Goal: Information Seeking & Learning: Check status

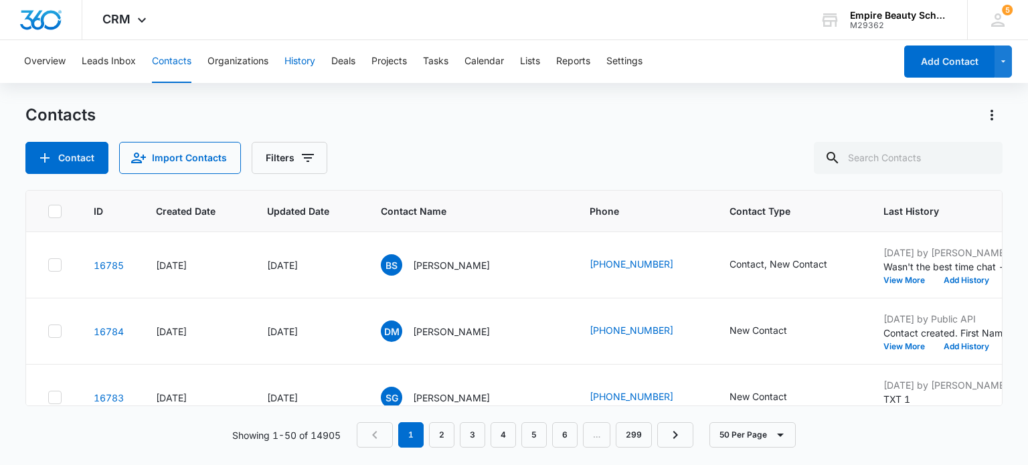
click at [306, 62] on button "History" at bounding box center [299, 61] width 31 height 43
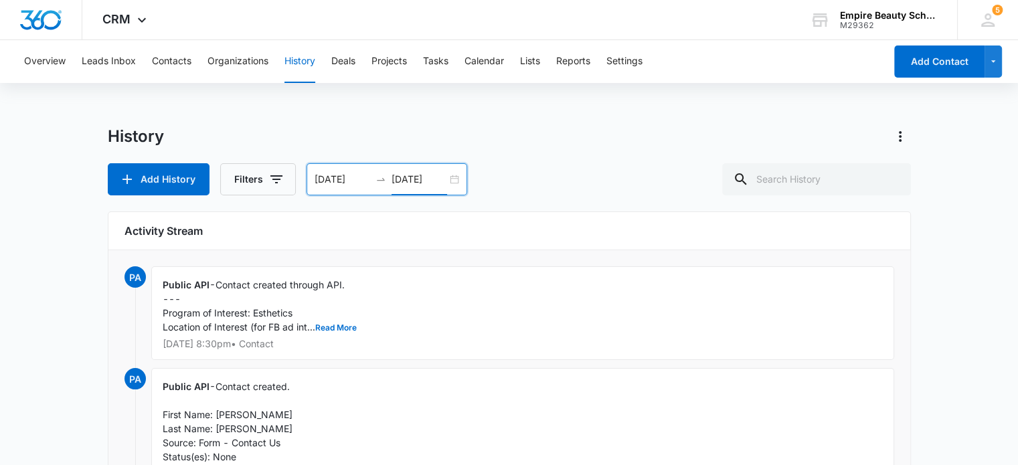
click at [397, 184] on input "[DATE]" at bounding box center [419, 179] width 56 height 15
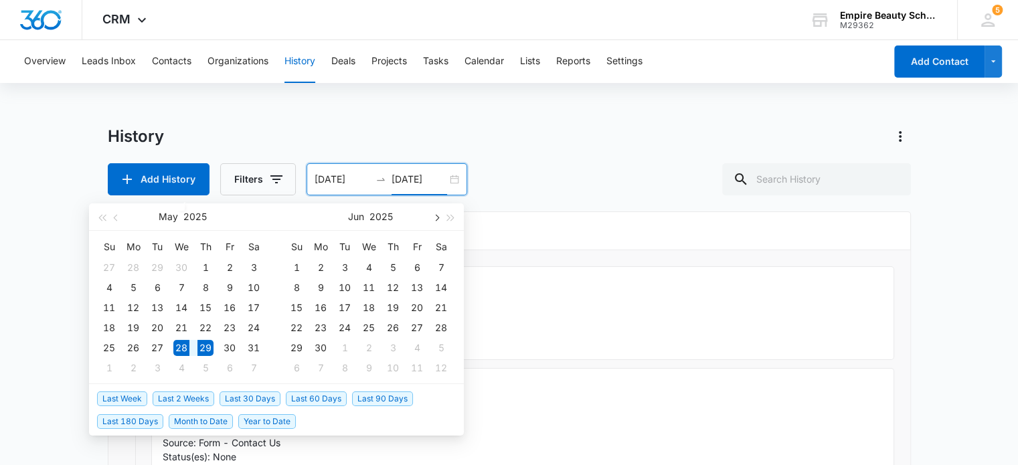
click at [438, 213] on button "button" at bounding box center [435, 216] width 15 height 27
click at [435, 219] on span "button" at bounding box center [435, 217] width 7 height 7
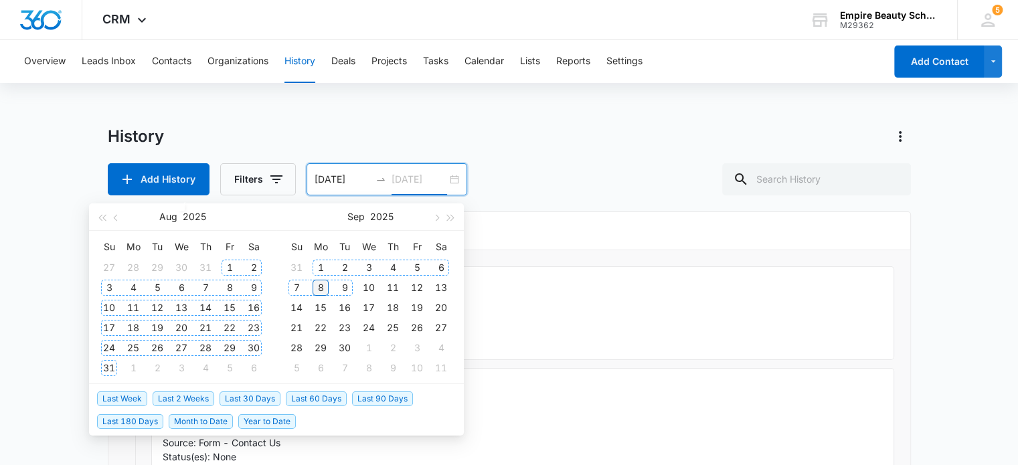
type input "[DATE]"
click at [319, 286] on div "8" at bounding box center [320, 288] width 16 height 16
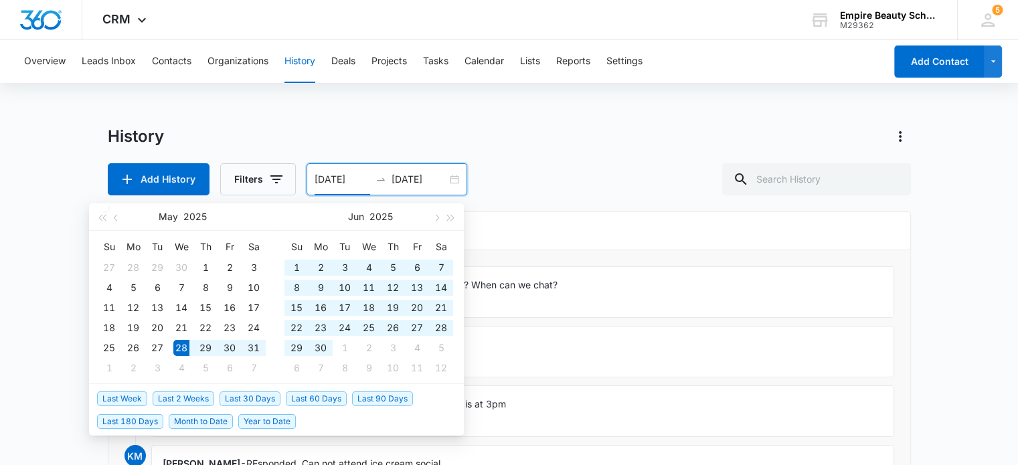
click at [353, 184] on input "[DATE]" at bounding box center [342, 179] width 56 height 15
click at [371, 176] on div at bounding box center [380, 179] width 21 height 11
click at [361, 179] on input "[DATE]" at bounding box center [342, 179] width 56 height 15
drag, startPoint x: 367, startPoint y: 179, endPoint x: 314, endPoint y: 189, distance: 53.9
click at [314, 189] on div "[DATE] [DATE]" at bounding box center [386, 179] width 161 height 32
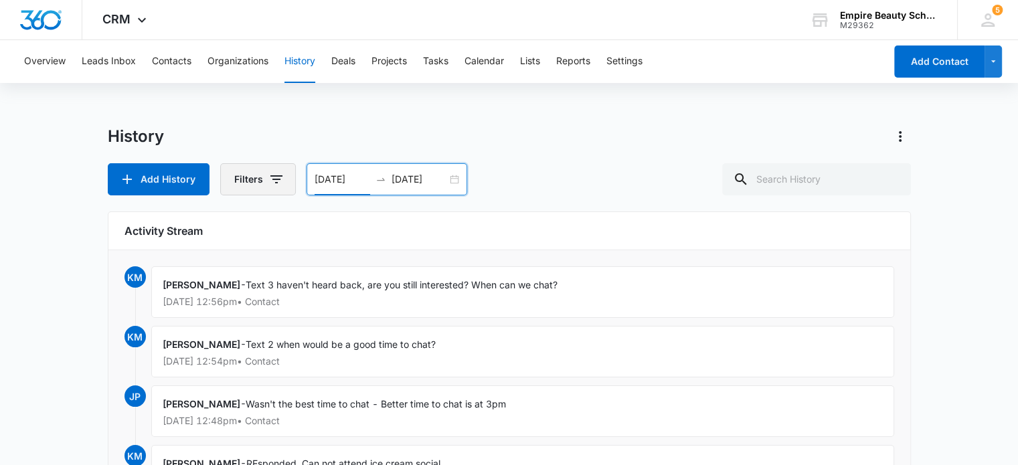
type input "[DATE]"
click at [272, 172] on icon "button" at bounding box center [276, 179] width 16 height 16
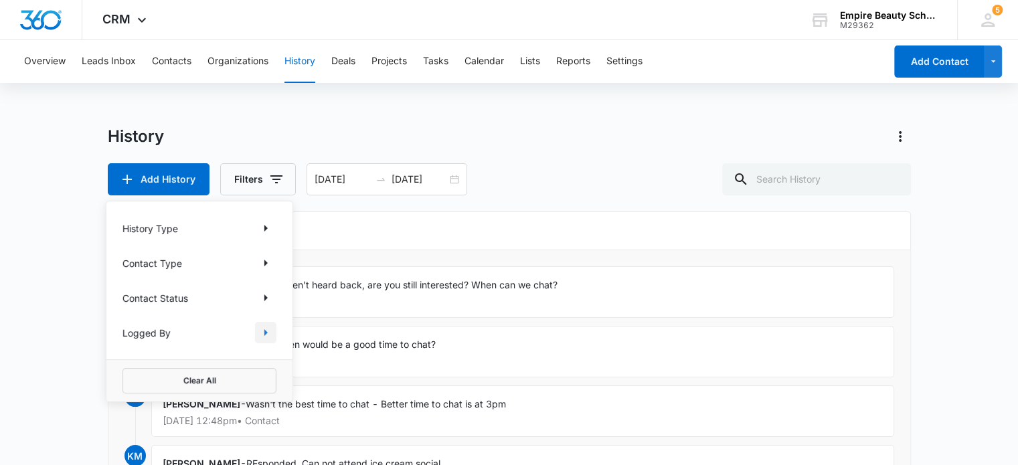
click at [264, 333] on icon "Show Logged By filters" at bounding box center [265, 332] width 3 height 7
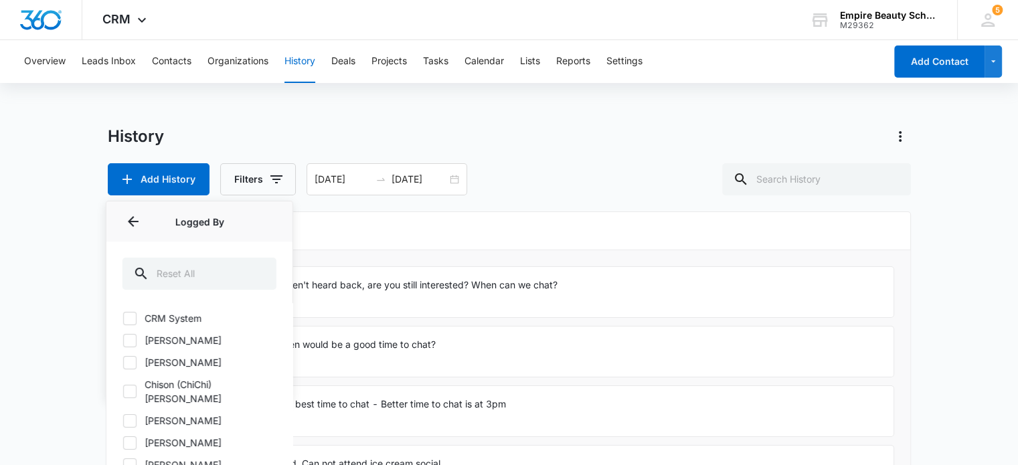
click at [128, 343] on icon at bounding box center [130, 341] width 12 height 12
click at [123, 341] on input "[PERSON_NAME]" at bounding box center [122, 340] width 1 height 1
checkbox input "true"
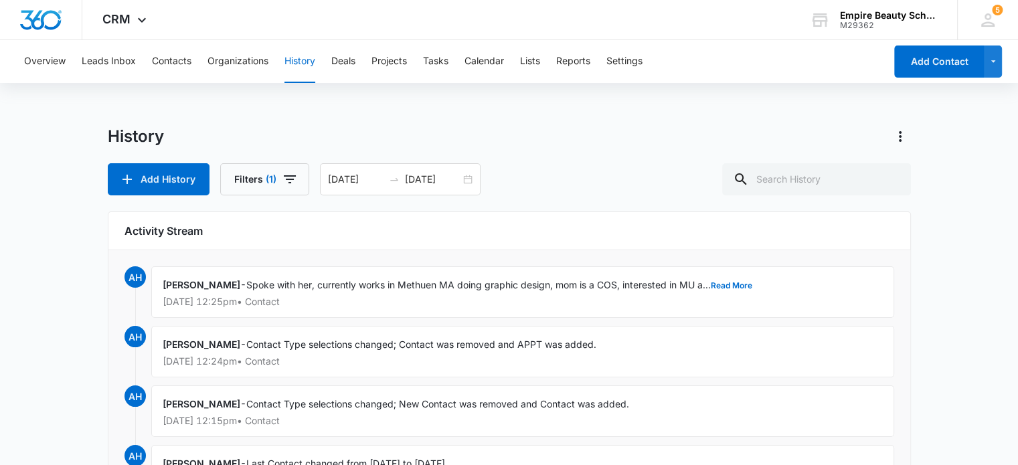
click at [536, 226] on h6 "Activity Stream" at bounding box center [509, 231] width 770 height 16
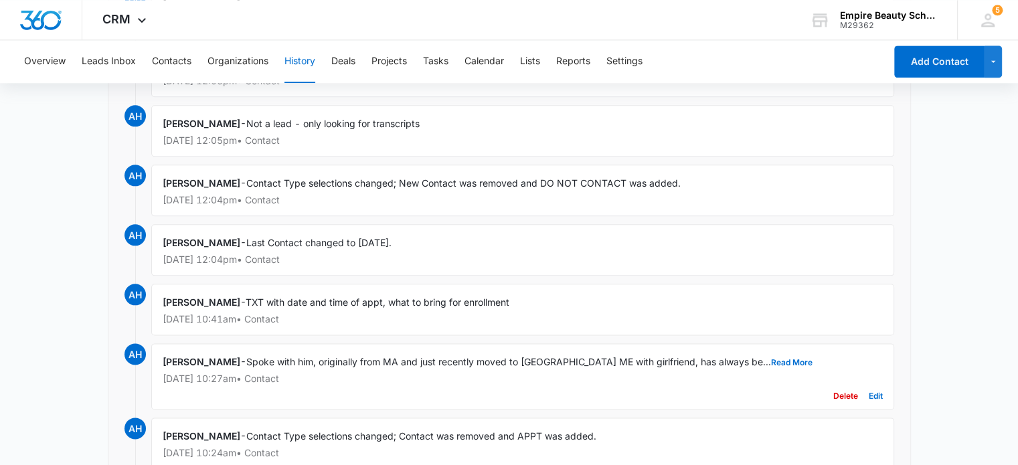
scroll to position [1633, 0]
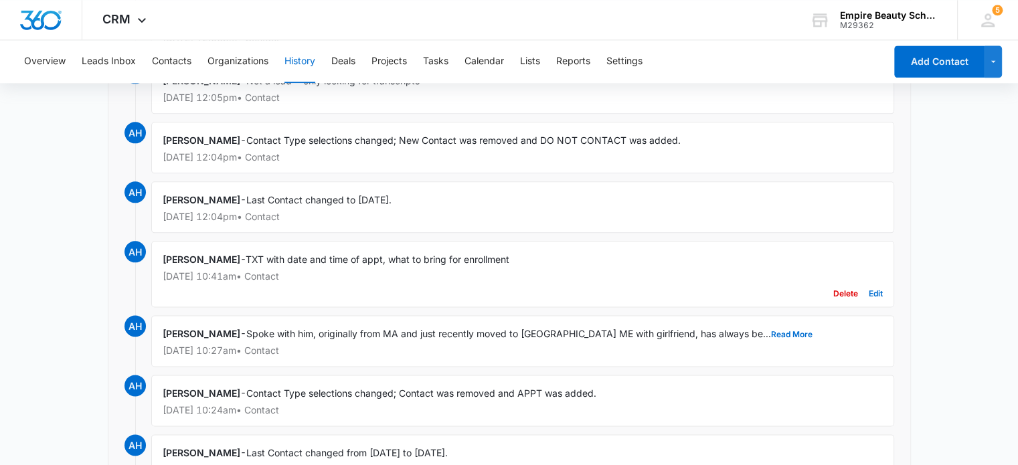
click at [195, 272] on p "[DATE] 10:41am • Contact" at bounding box center [523, 276] width 720 height 9
click at [131, 246] on span "AH" at bounding box center [134, 251] width 21 height 21
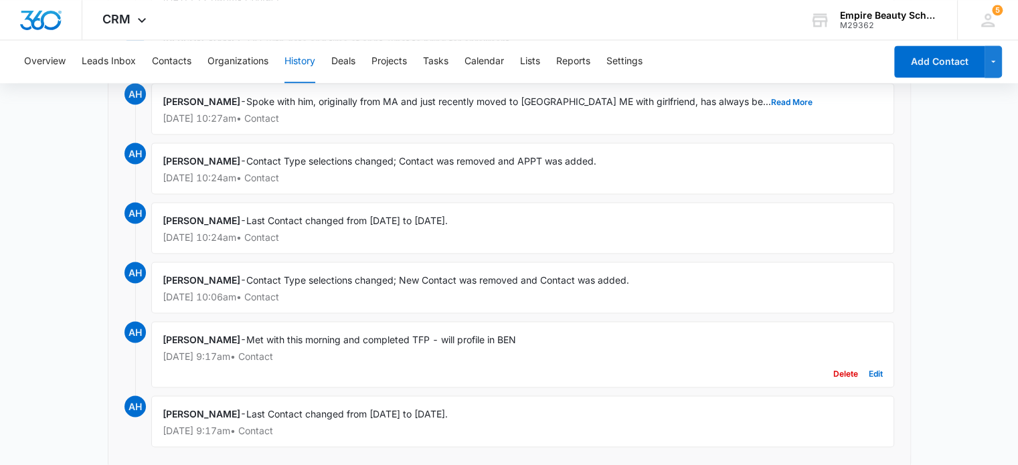
scroll to position [1858, 0]
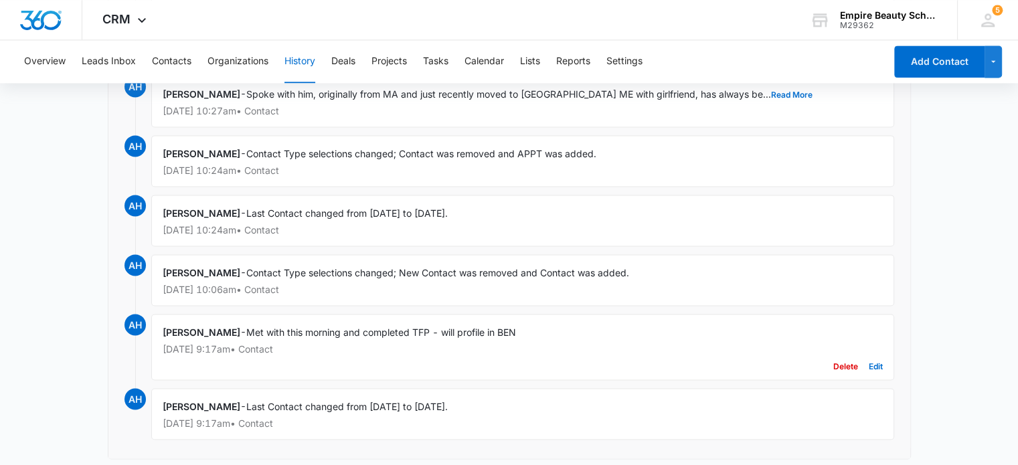
click at [383, 329] on div "[PERSON_NAME] - Met with this morning and completed TFP - will profile in BEN […" at bounding box center [522, 347] width 743 height 66
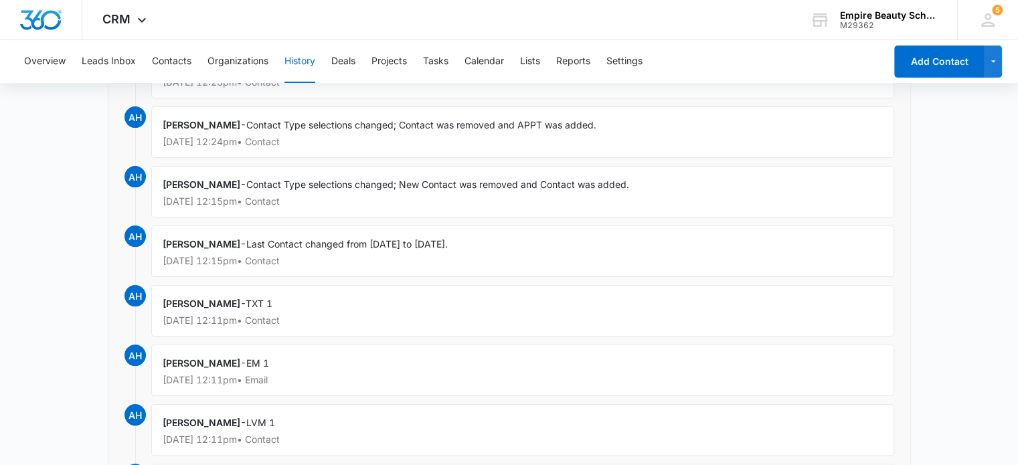
scroll to position [0, 0]
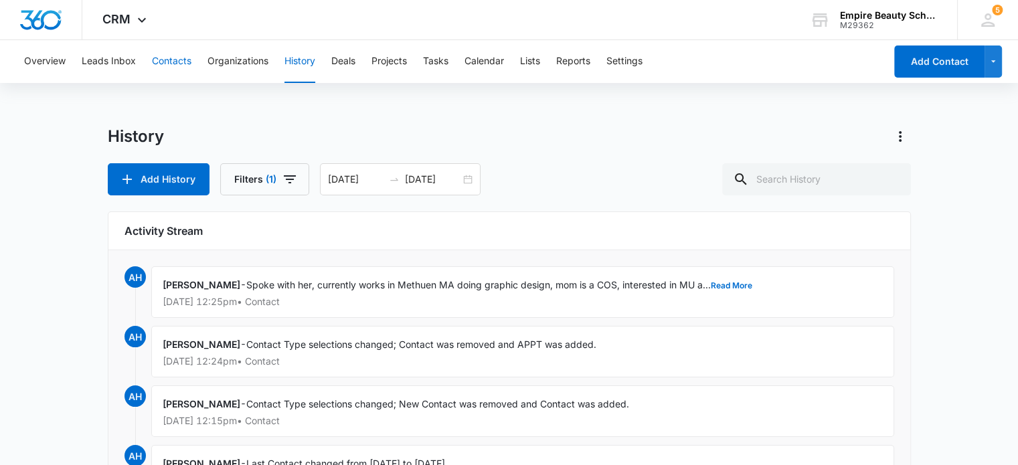
click at [166, 64] on button "Contacts" at bounding box center [171, 61] width 39 height 43
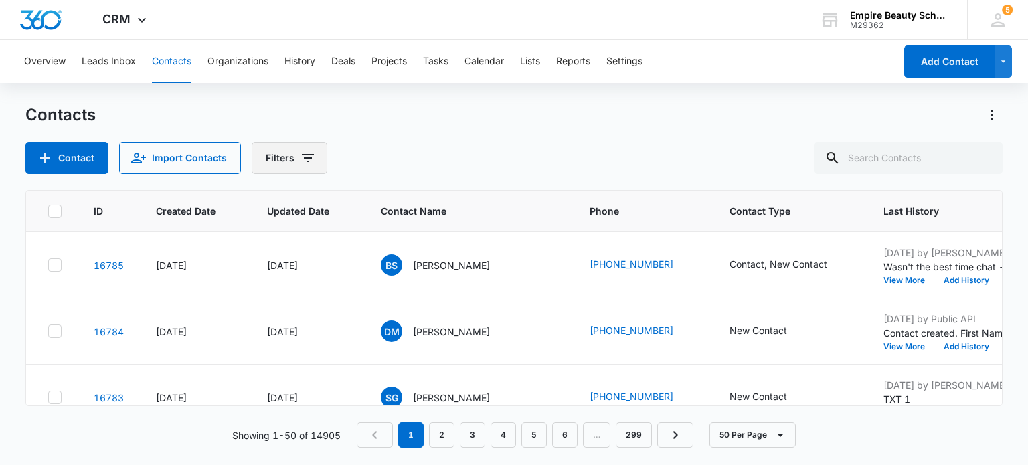
click at [302, 160] on icon "Filters" at bounding box center [308, 158] width 16 height 16
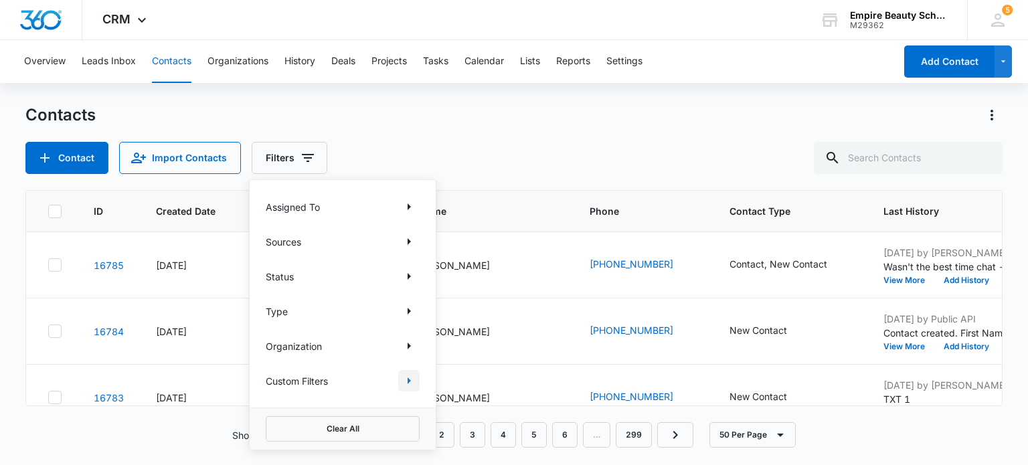
click at [408, 379] on icon "Show Custom Filters filters" at bounding box center [409, 380] width 3 height 7
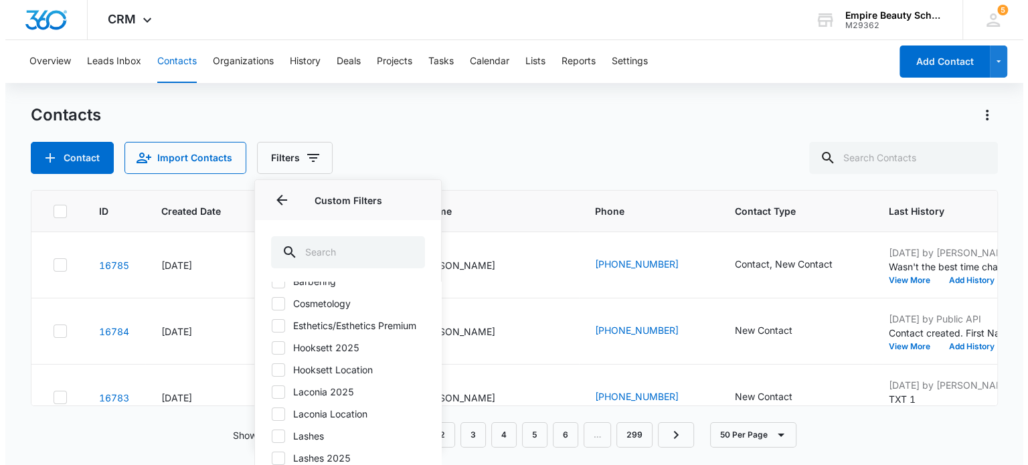
scroll to position [134, 0]
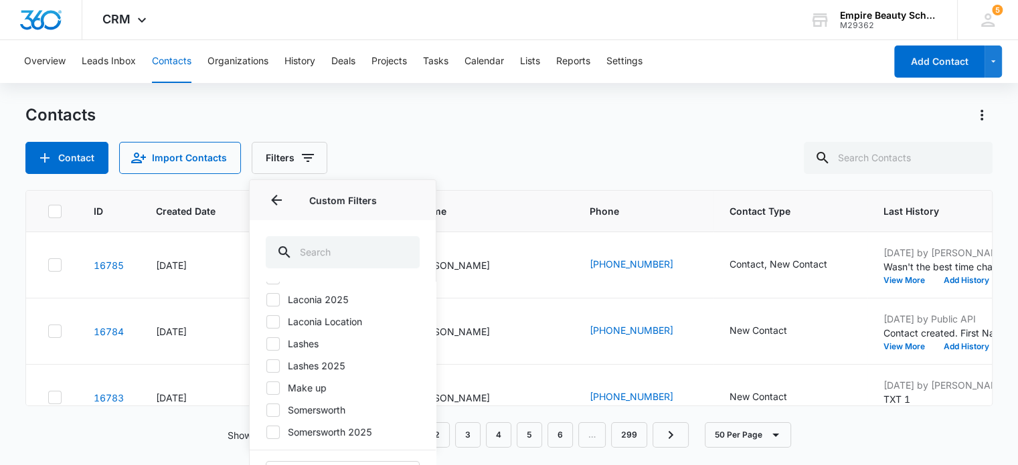
click at [270, 438] on icon at bounding box center [273, 432] width 12 height 12
click at [266, 432] on input "Somersworth 2025" at bounding box center [266, 432] width 1 height 1
checkbox input "true"
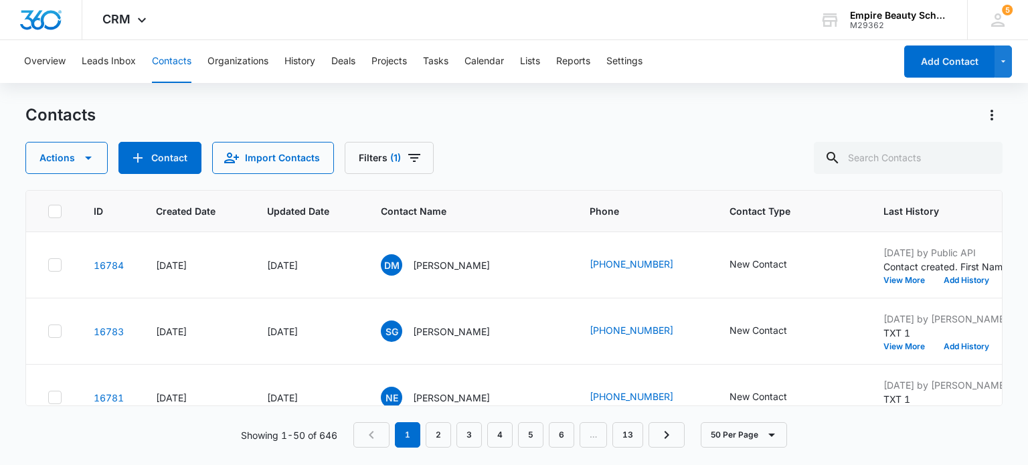
click at [503, 132] on div "Contacts Actions Contact Import Contacts Filters (1)" at bounding box center [513, 139] width 976 height 70
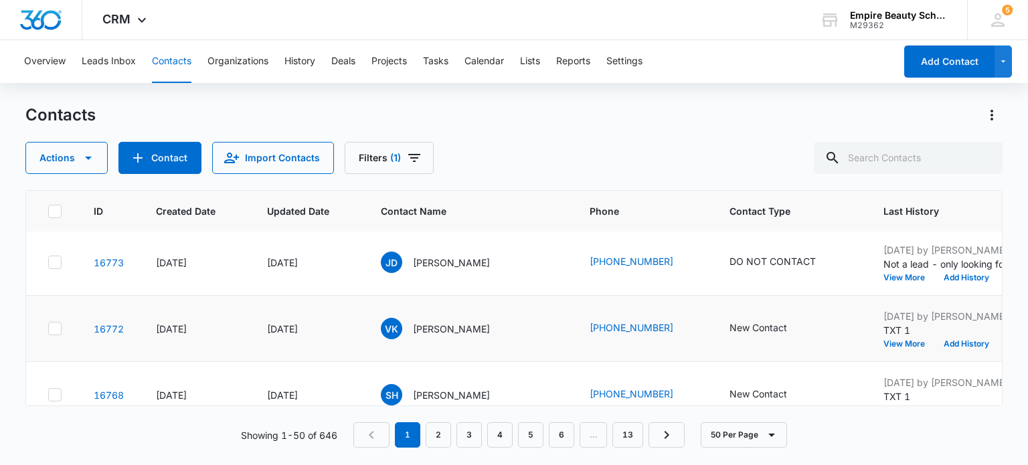
scroll to position [401, 0]
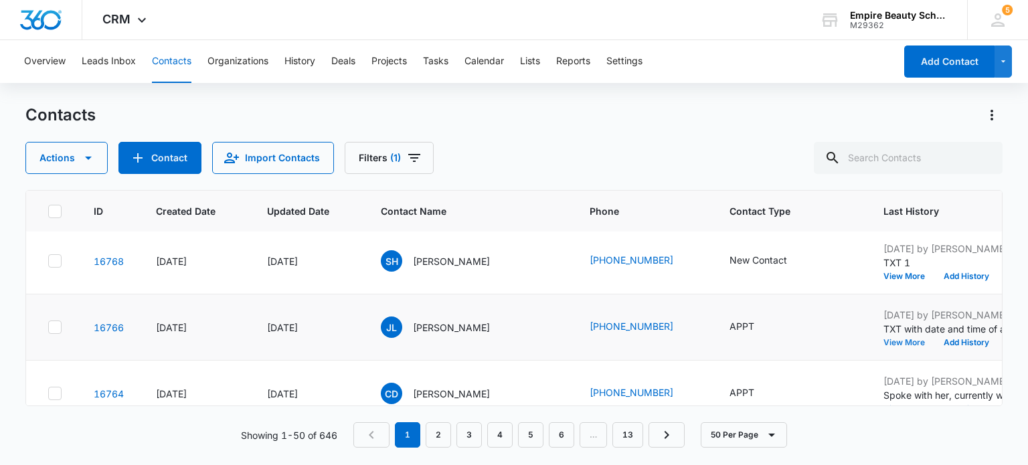
click at [883, 342] on button "View More" at bounding box center [908, 343] width 51 height 8
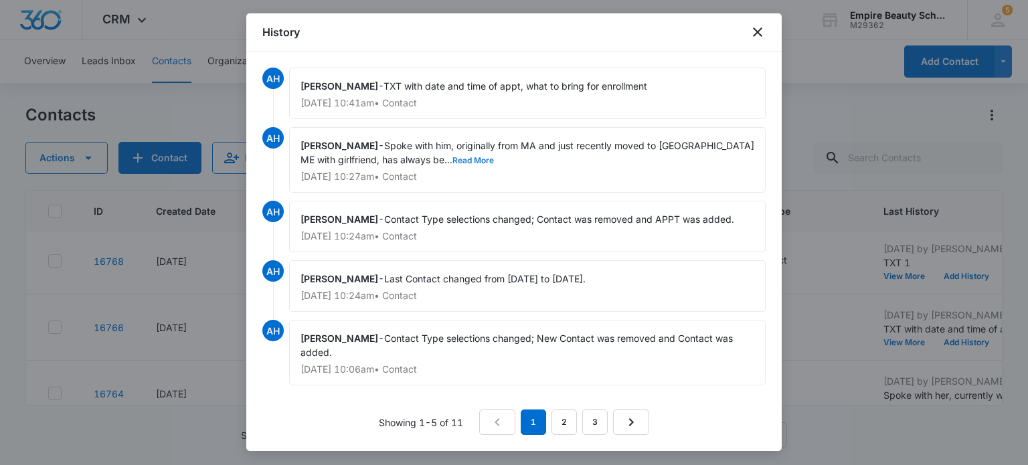
click at [452, 158] on button "Read More" at bounding box center [472, 161] width 41 height 8
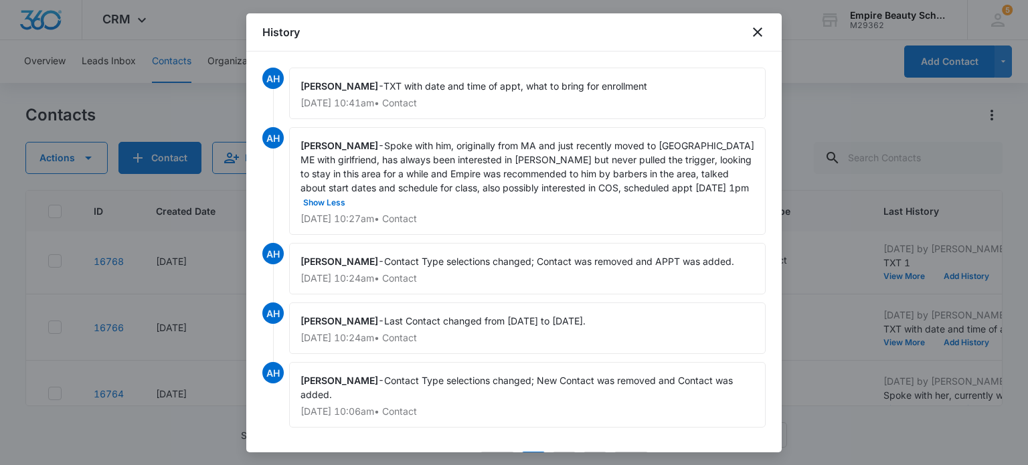
drag, startPoint x: 163, startPoint y: 24, endPoint x: 182, endPoint y: 20, distance: 19.8
click at [167, 24] on div at bounding box center [514, 232] width 1028 height 465
